Goal: Book appointment/travel/reservation

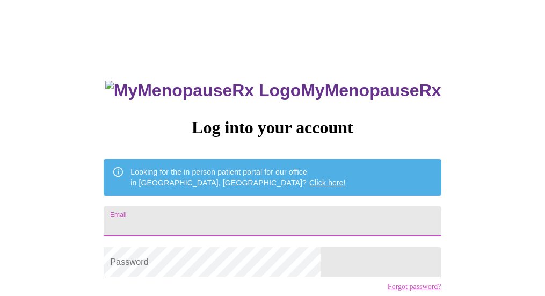
click at [251, 127] on input "Email" at bounding box center [272, 221] width 337 height 30
type input "[EMAIL_ADDRESS][DOMAIN_NAME]"
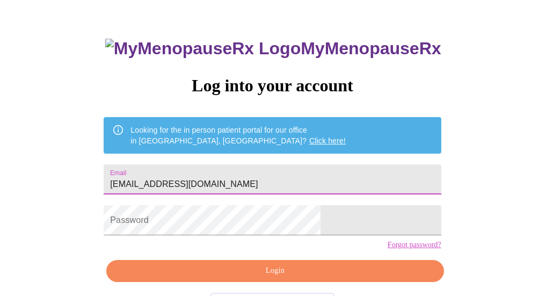
scroll to position [54, 0]
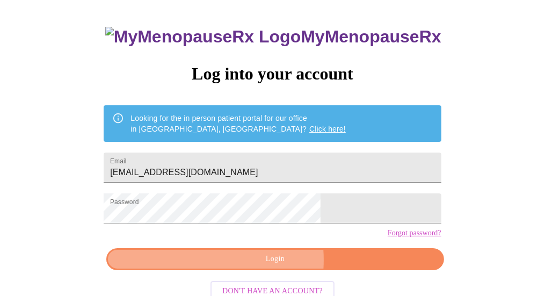
click at [244, 127] on span "Login" at bounding box center [275, 258] width 312 height 13
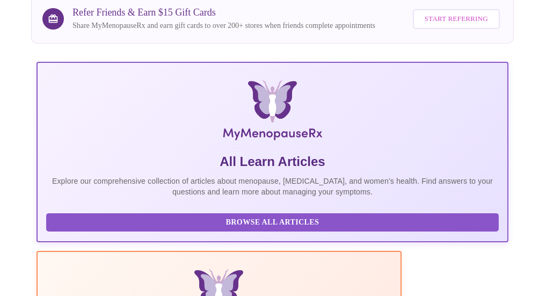
scroll to position [107, 0]
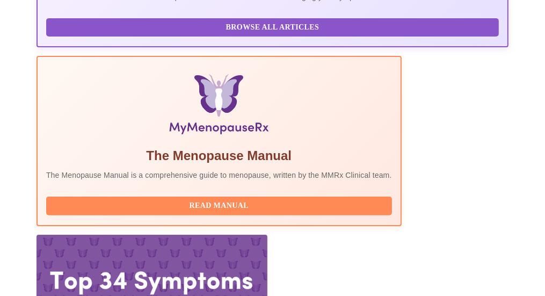
scroll to position [376, 0]
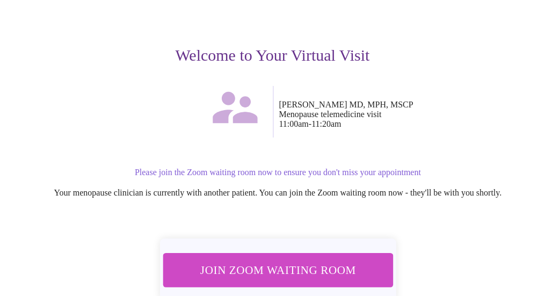
scroll to position [146, 0]
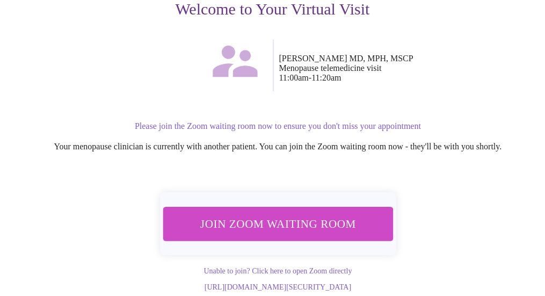
click at [272, 127] on button "Join Zoom Waiting Room" at bounding box center [277, 224] width 231 height 34
